Goal: Task Accomplishment & Management: Use online tool/utility

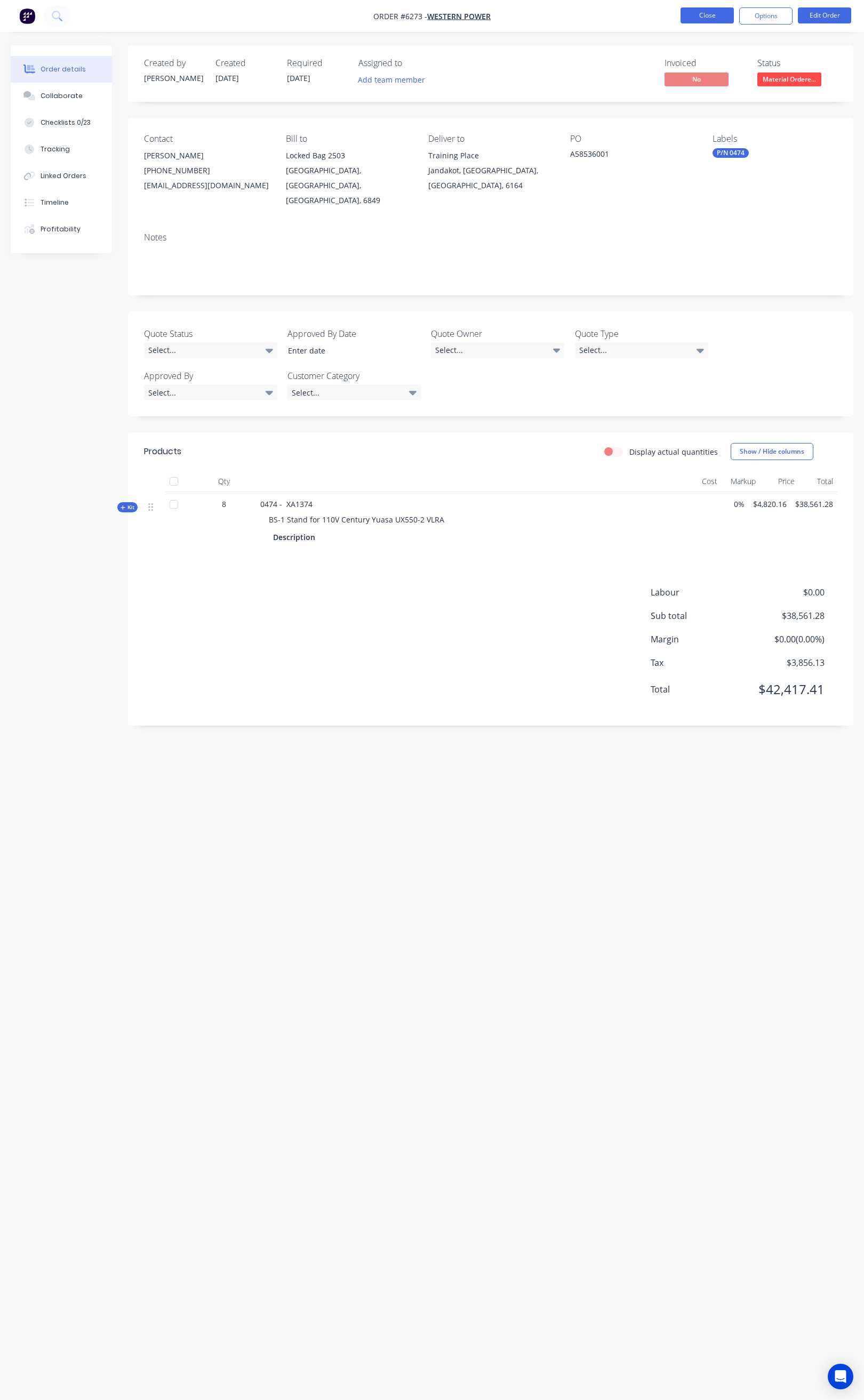
click at [704, 12] on button "Close" at bounding box center [706, 15] width 53 height 16
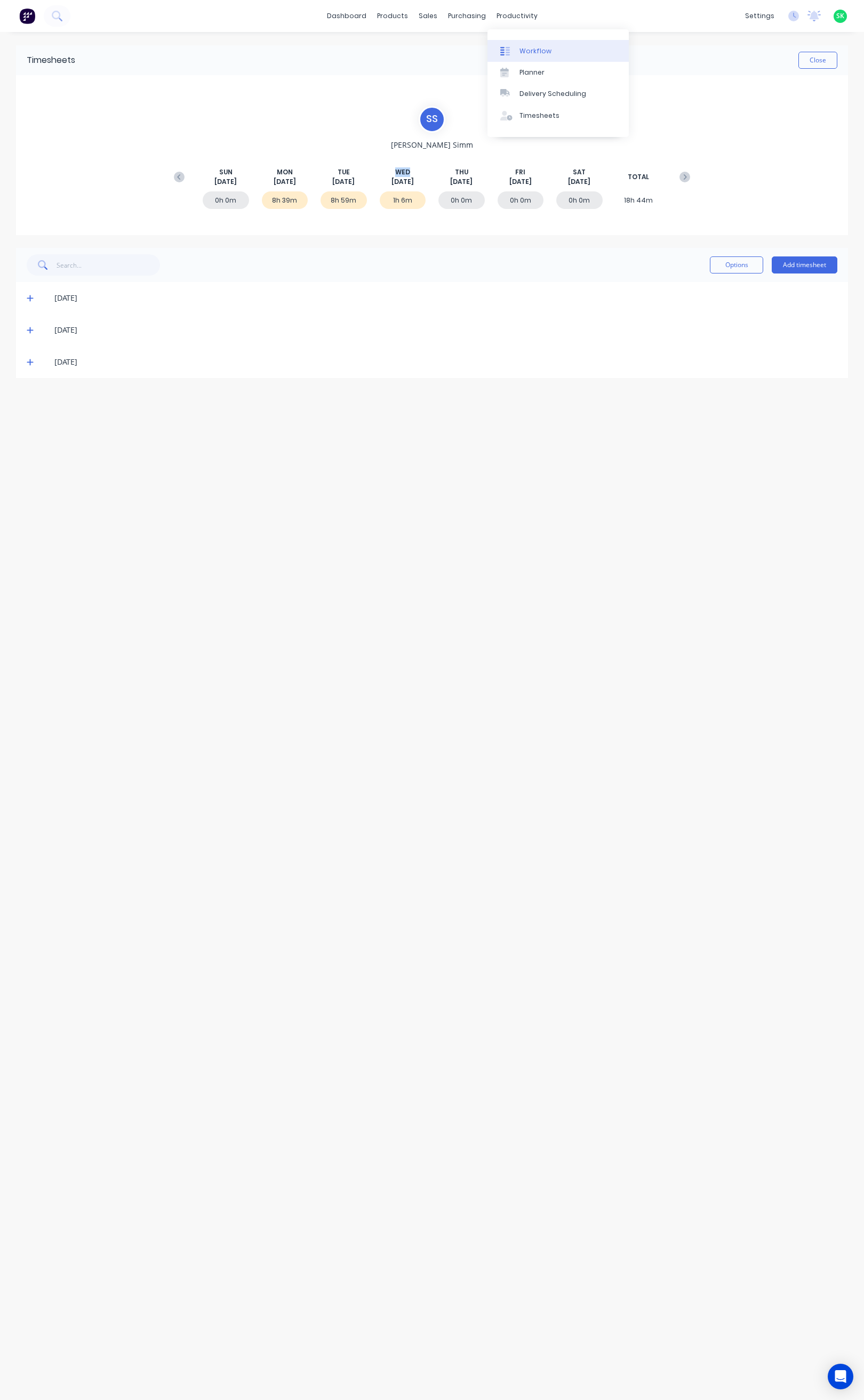
click at [523, 46] on div "Workflow" at bounding box center [535, 51] width 32 height 10
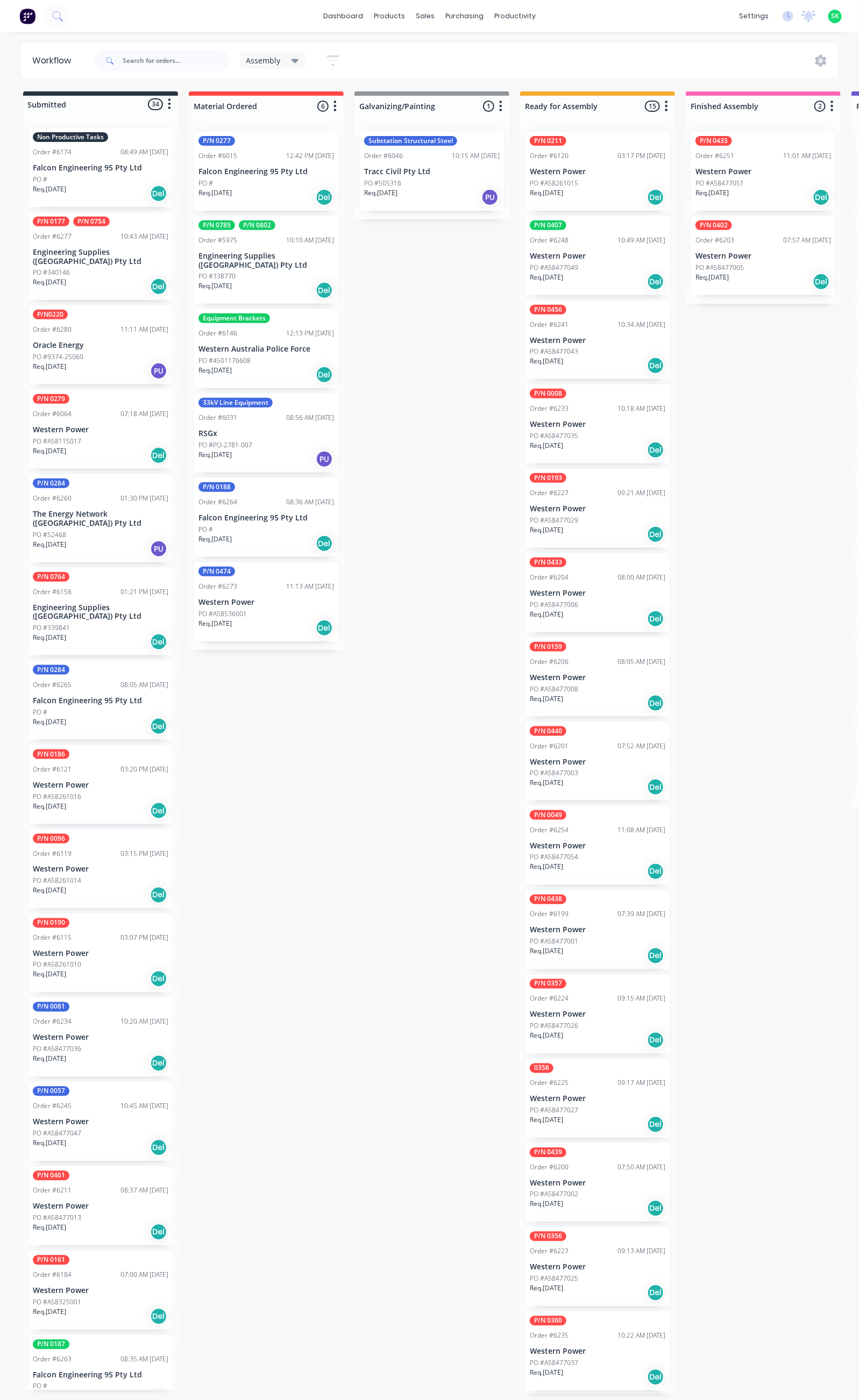
click at [756, 181] on div "PO #A58477051" at bounding box center [763, 183] width 135 height 10
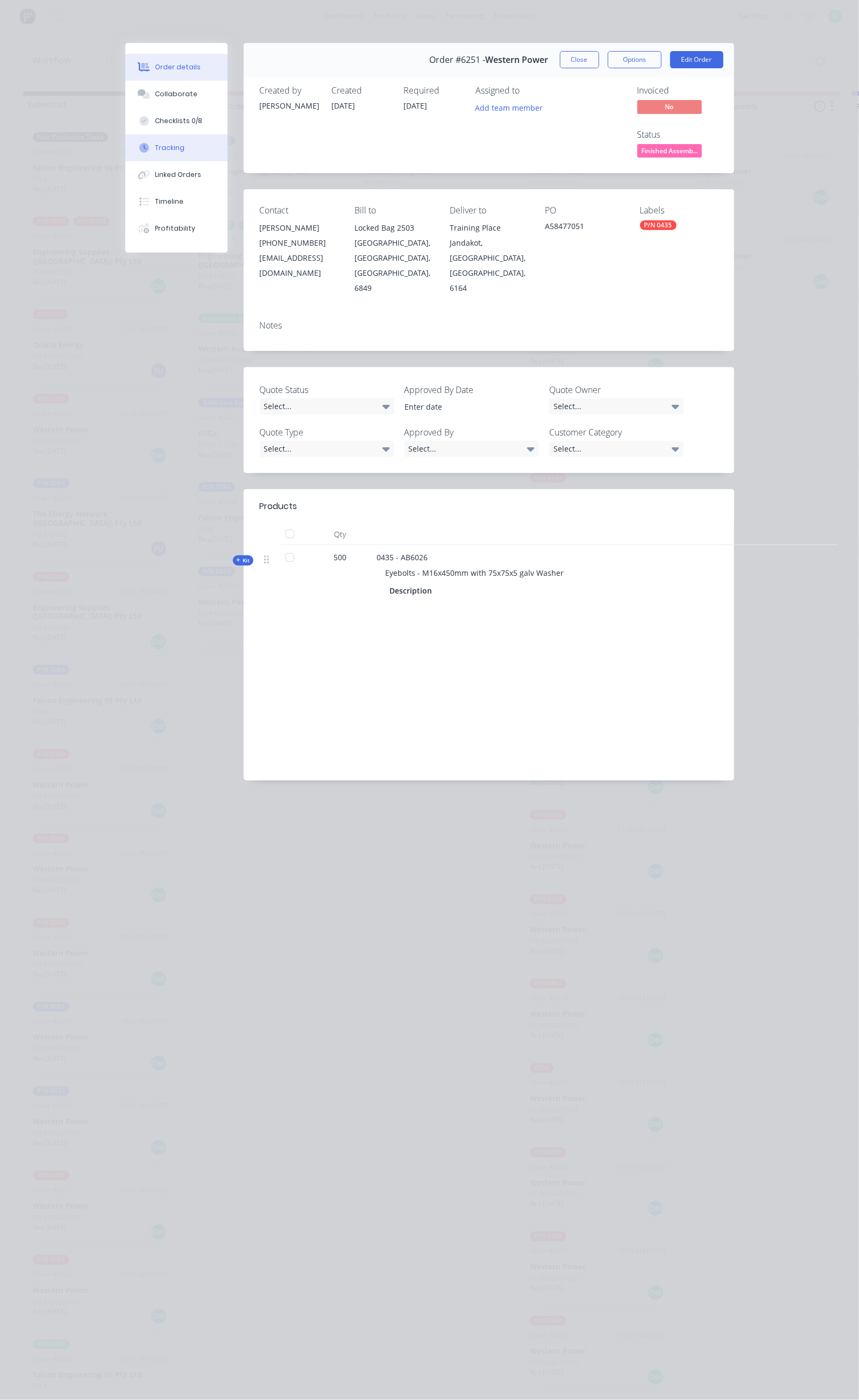
click at [155, 144] on div "Tracking" at bounding box center [169, 148] width 29 height 10
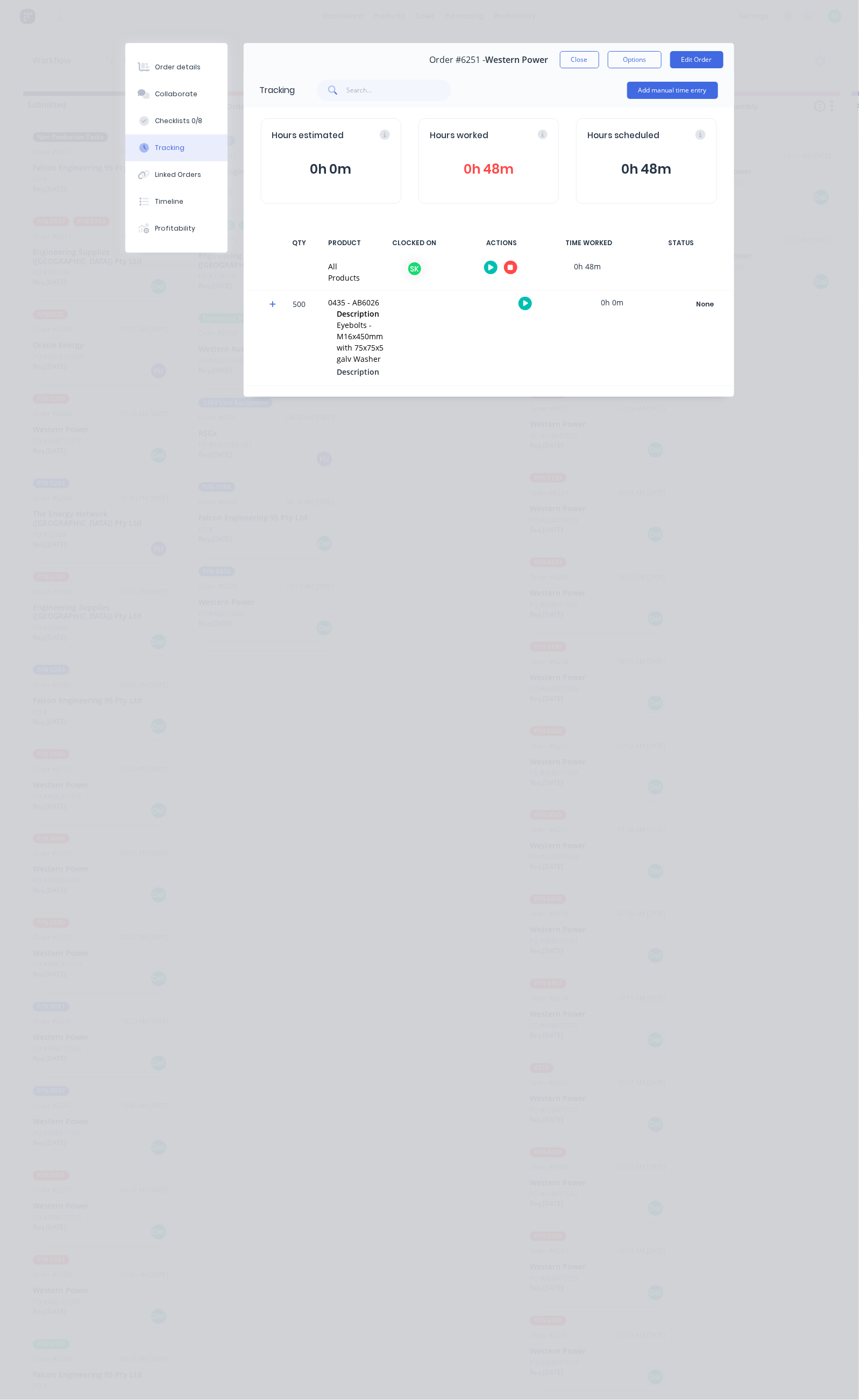
click at [513, 270] on icon "button" at bounding box center [510, 268] width 6 height 6
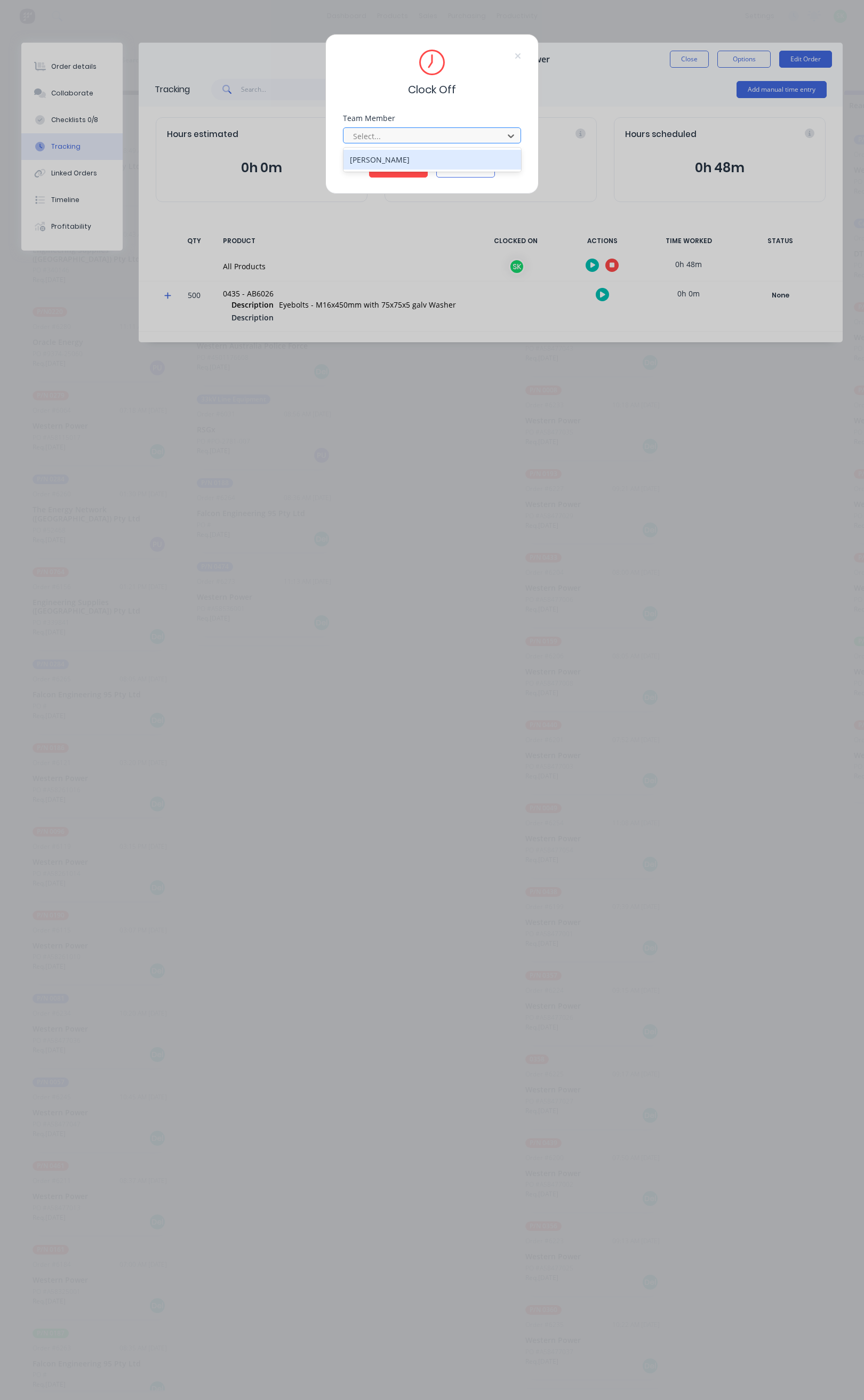
click at [456, 133] on div at bounding box center [424, 135] width 146 height 13
click at [439, 155] on div "[PERSON_NAME]" at bounding box center [432, 160] width 178 height 20
click at [417, 164] on button "Clock Off" at bounding box center [398, 169] width 59 height 17
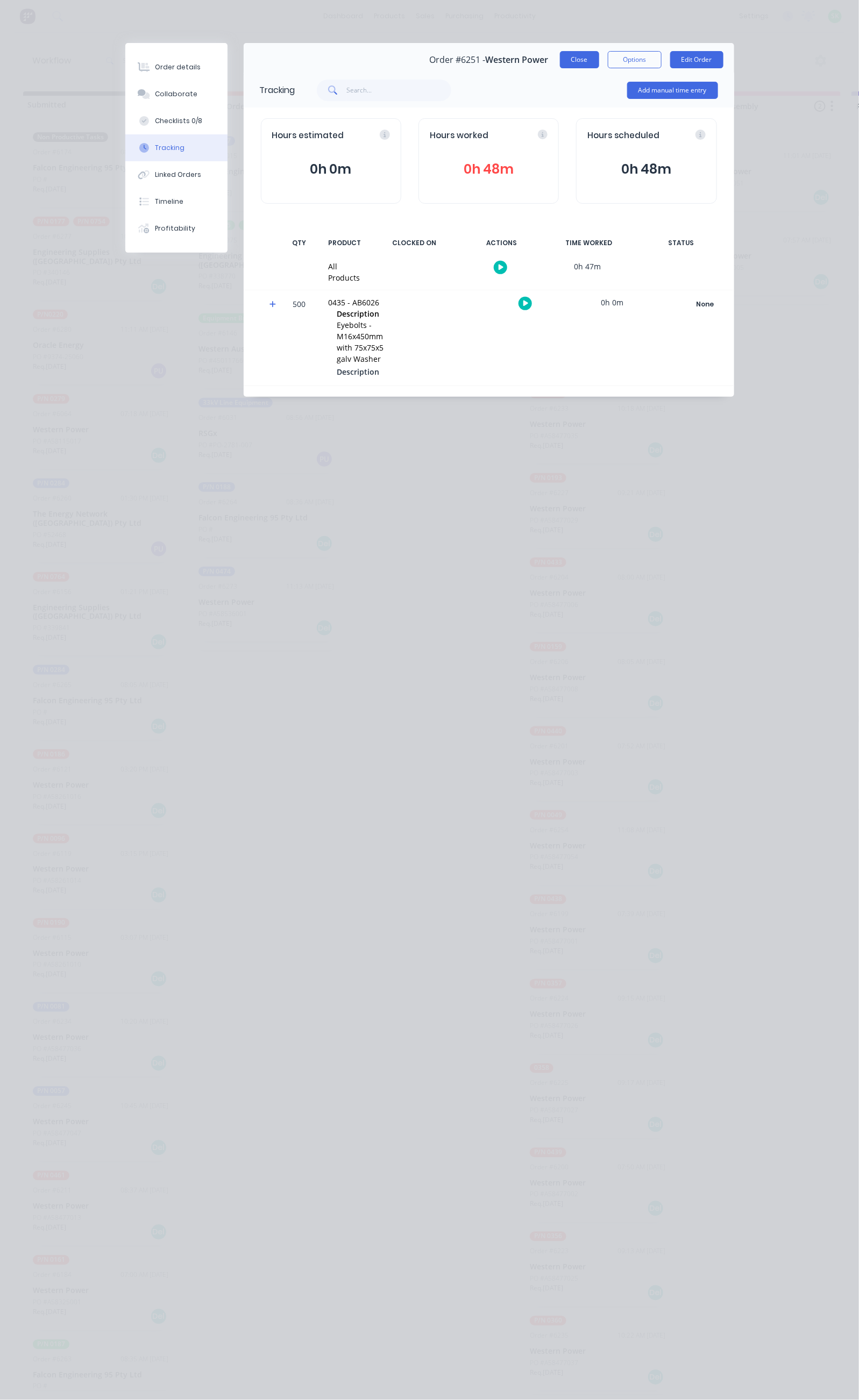
click at [599, 61] on button "Close" at bounding box center [579, 59] width 39 height 17
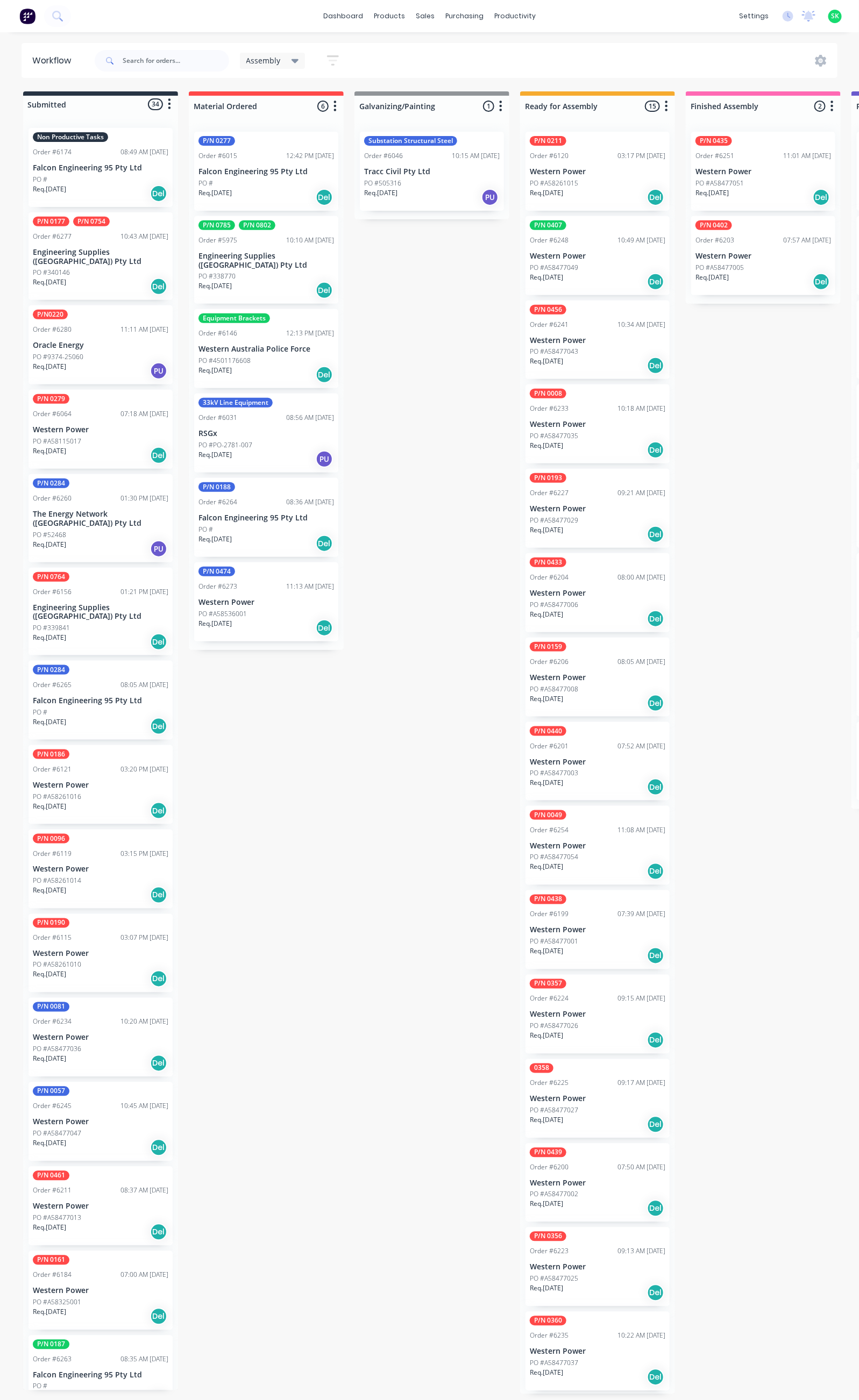
click at [109, 164] on p "Falcon Engineering 95 Pty Ltd" at bounding box center [100, 168] width 135 height 9
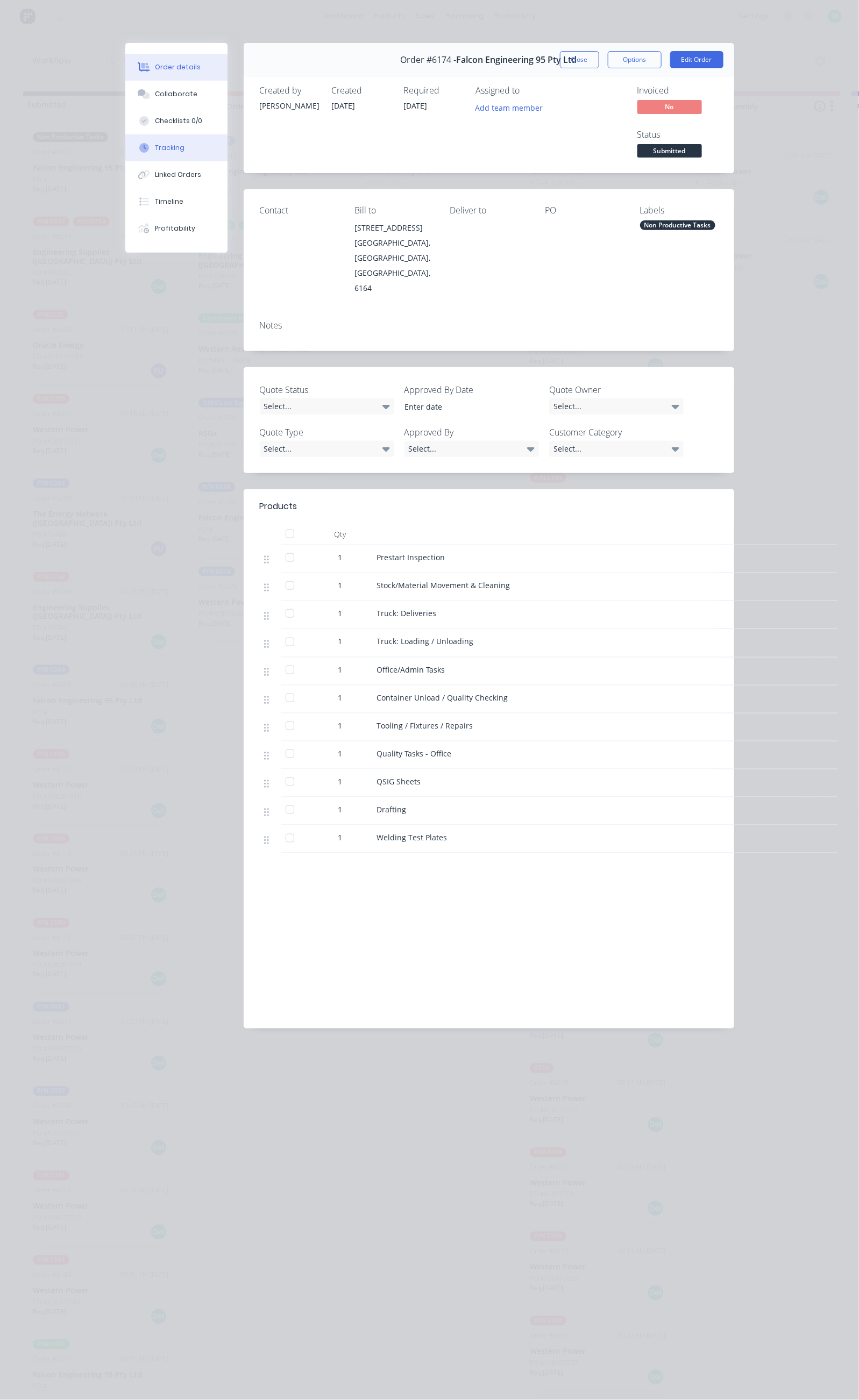
click at [126, 142] on button "Tracking" at bounding box center [176, 148] width 102 height 27
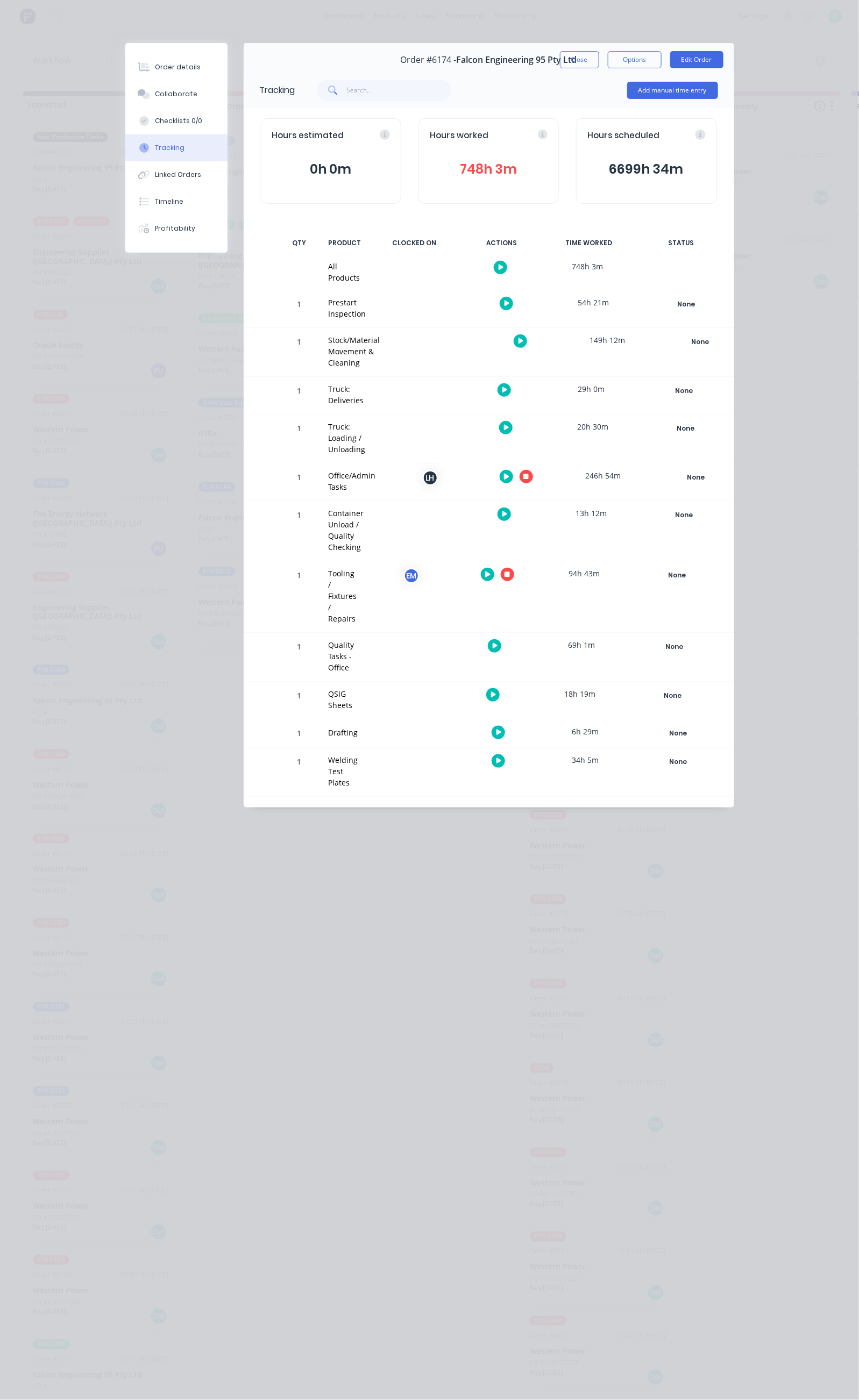
click at [510, 474] on icon "button" at bounding box center [507, 477] width 6 height 6
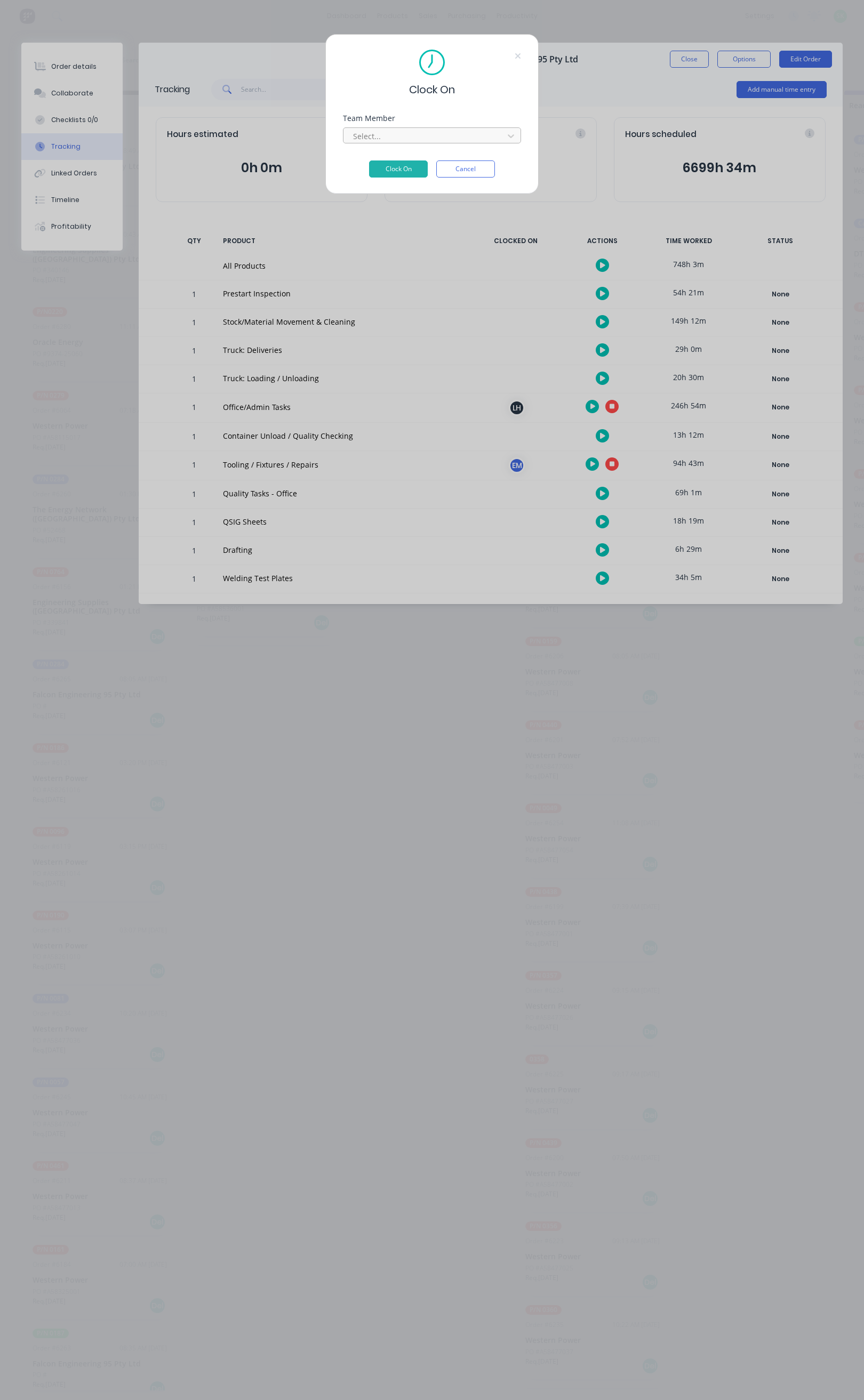
click at [464, 134] on div at bounding box center [424, 135] width 146 height 13
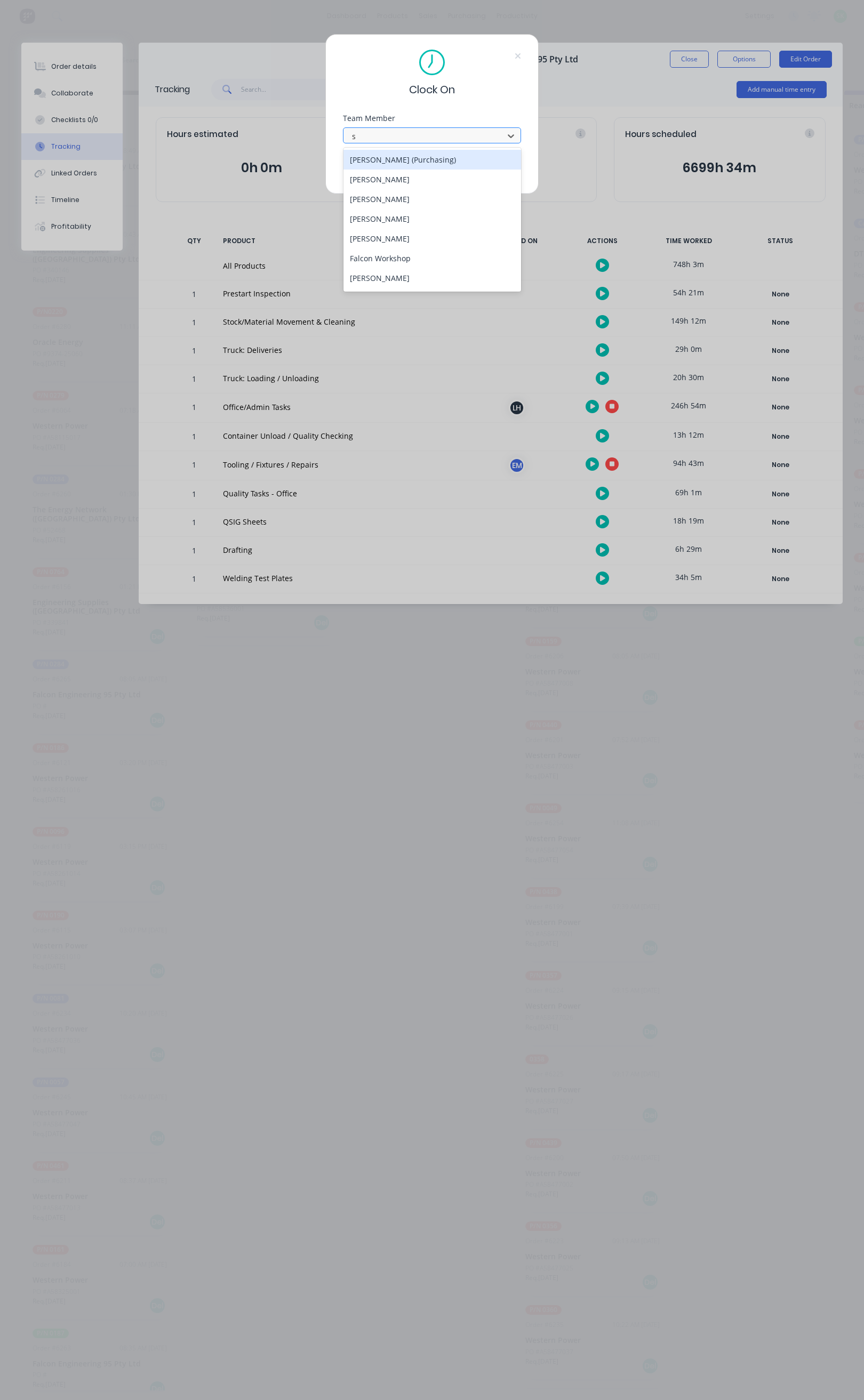
type input "st"
click at [453, 160] on div "[PERSON_NAME]" at bounding box center [432, 160] width 178 height 20
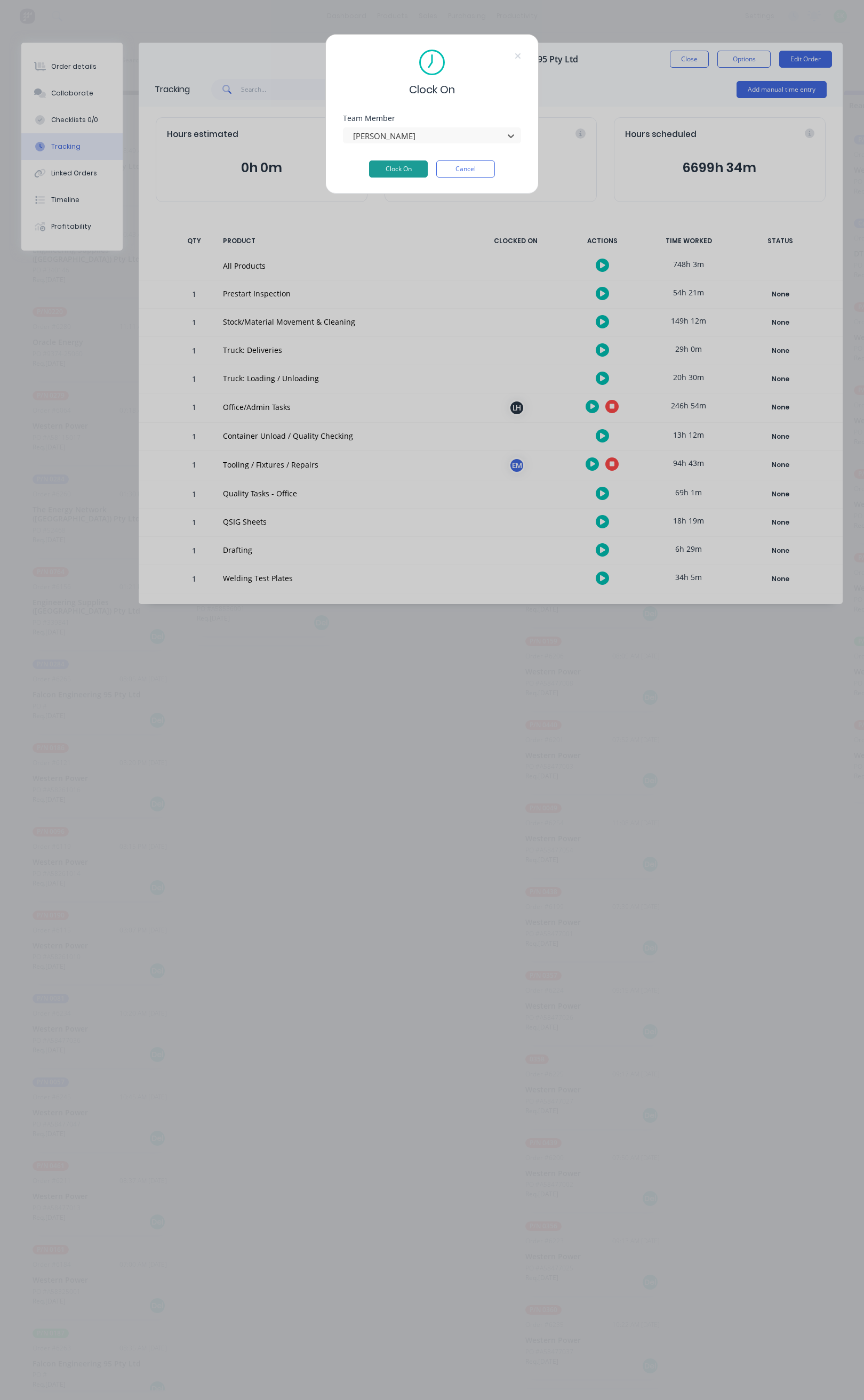
click at [407, 162] on button "Clock On" at bounding box center [398, 169] width 59 height 17
